Goal: Task Accomplishment & Management: Complete application form

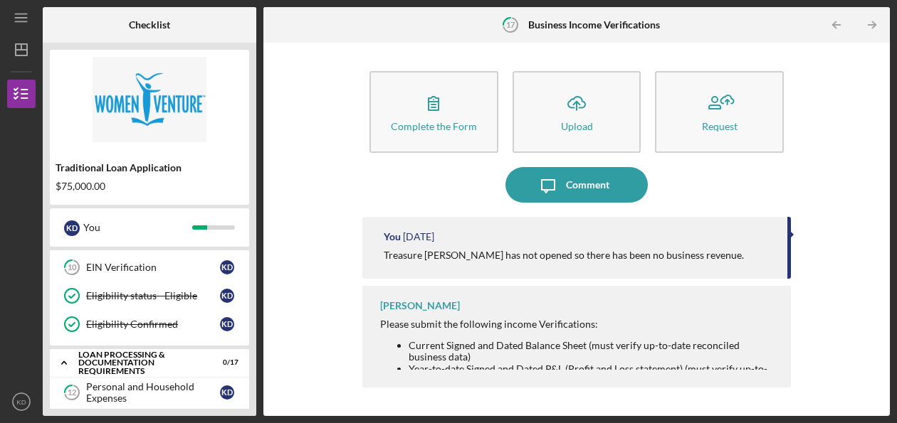
scroll to position [285, 0]
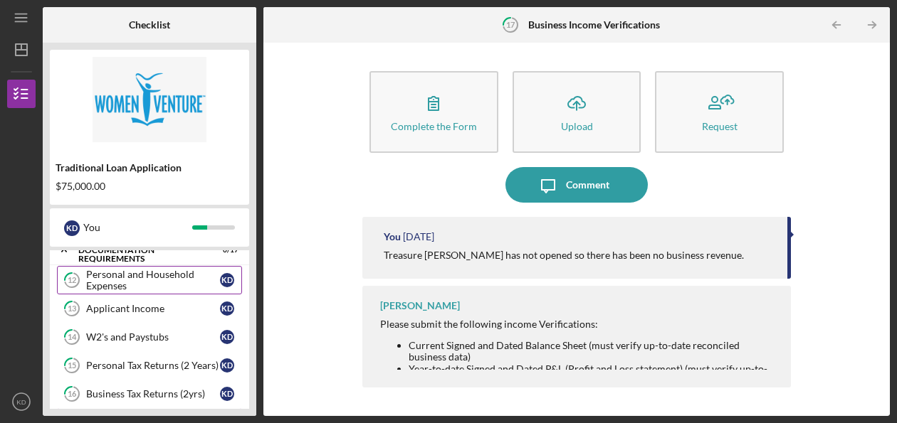
click at [193, 281] on div "Personal and Household Expenses" at bounding box center [153, 280] width 134 height 23
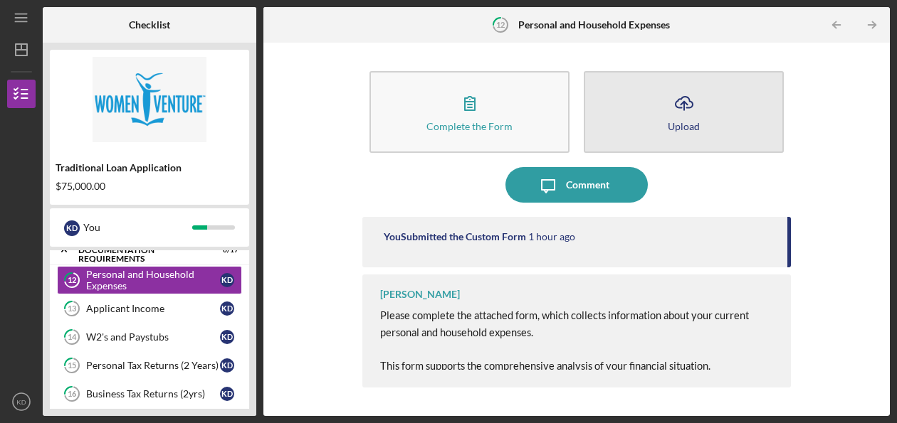
click at [678, 115] on icon "Icon/Upload" at bounding box center [684, 103] width 36 height 36
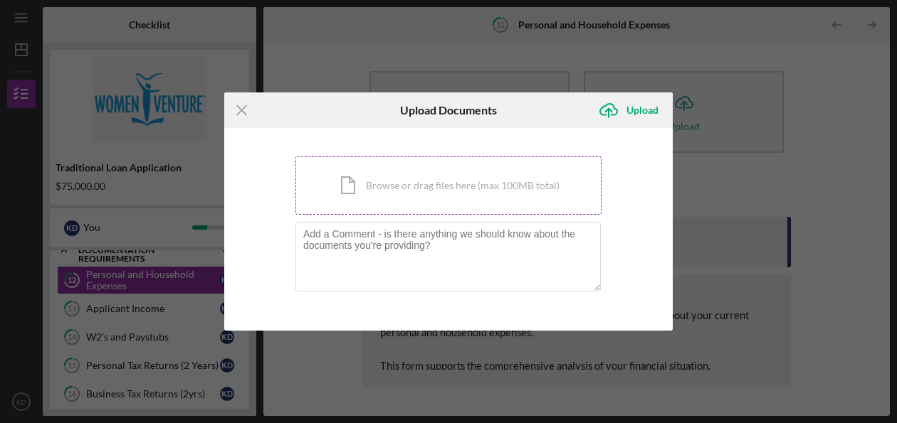
click at [402, 199] on div "Icon/Document Browse or drag files here (max 100MB total) Tap to choose files o…" at bounding box center [448, 186] width 306 height 58
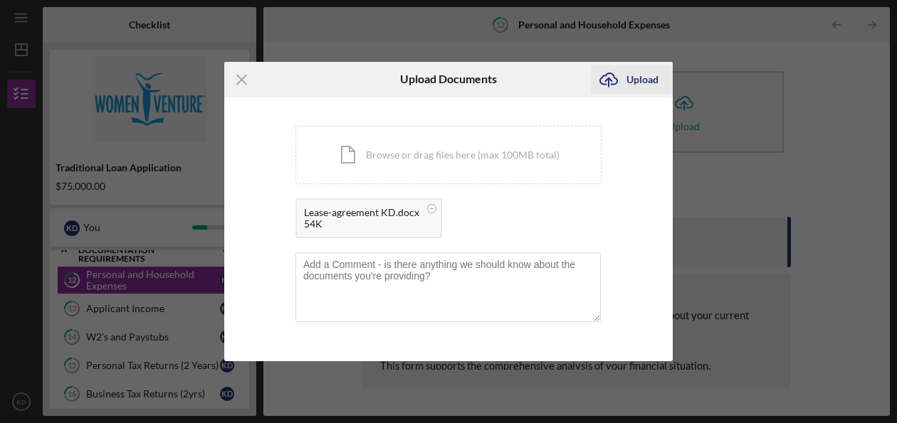
click at [629, 74] on div "Upload" at bounding box center [642, 79] width 32 height 28
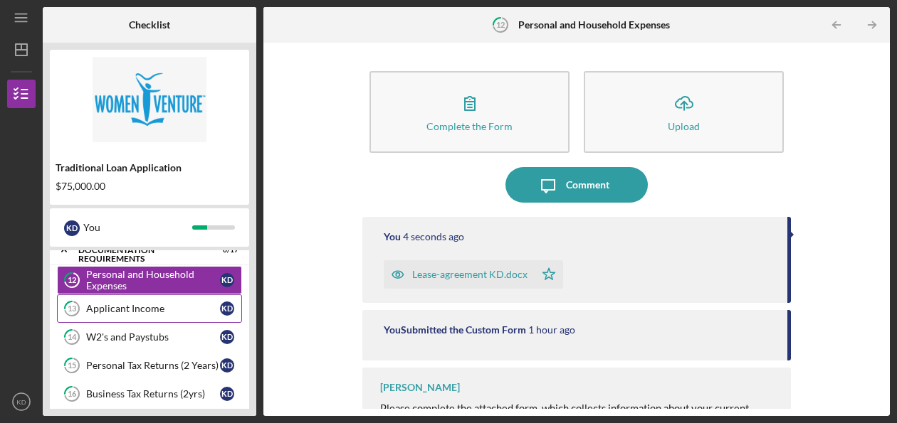
click at [118, 303] on div "Applicant Income" at bounding box center [153, 308] width 134 height 11
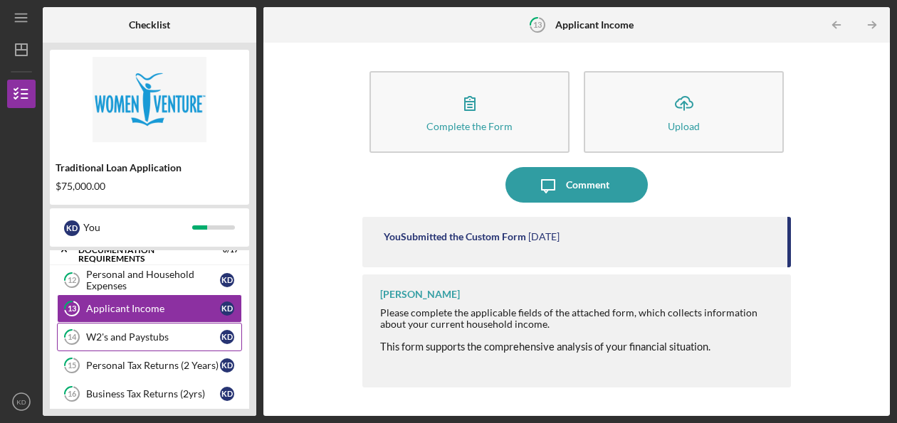
click at [135, 338] on link "14 W2's and Paystubs K D" at bounding box center [149, 337] width 185 height 28
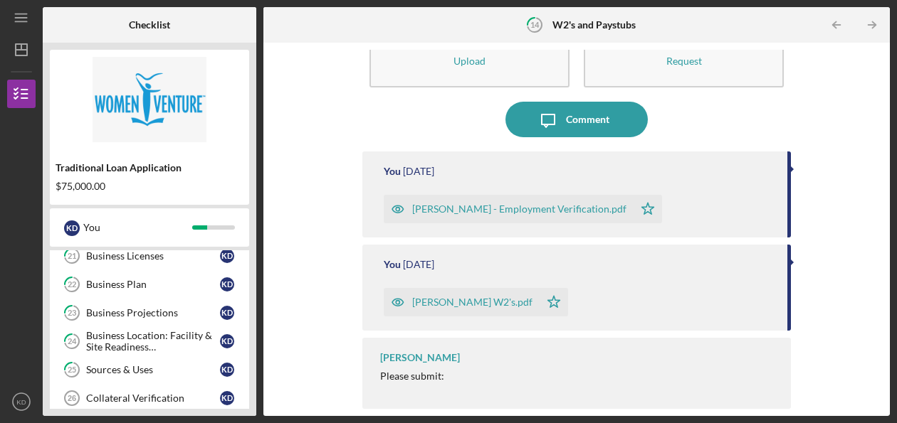
scroll to position [569, 0]
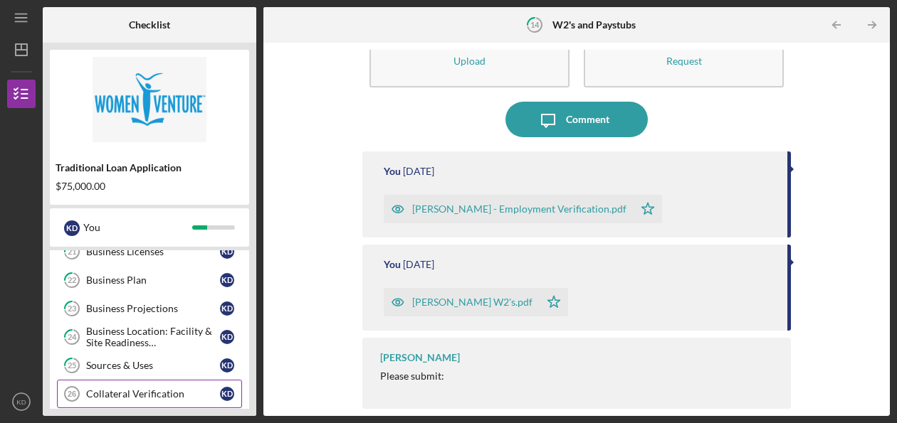
click at [170, 389] on div "Collateral Verification" at bounding box center [153, 394] width 134 height 11
